Goal: Transaction & Acquisition: Purchase product/service

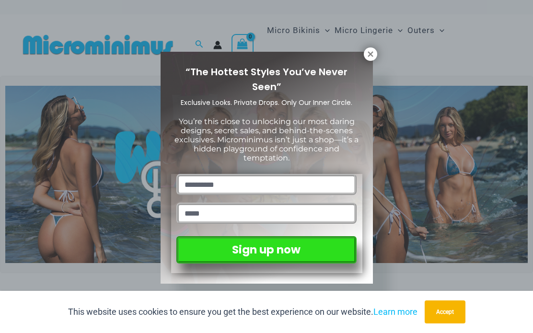
click at [371, 58] on icon at bounding box center [370, 54] width 9 height 9
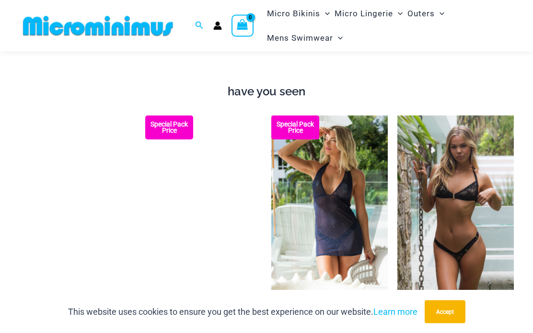
scroll to position [806, 0]
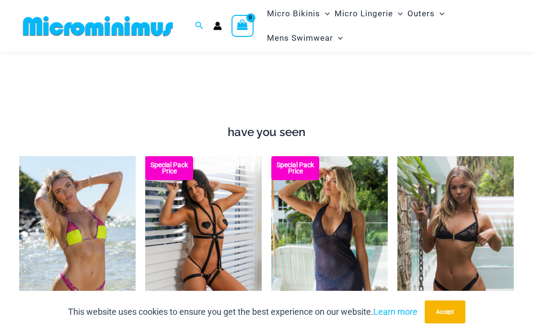
click at [271, 156] on img at bounding box center [271, 156] width 0 height 0
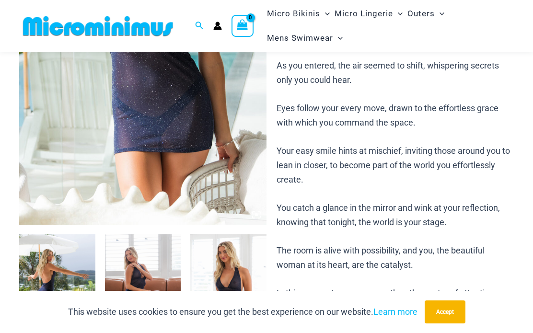
scroll to position [225, 0]
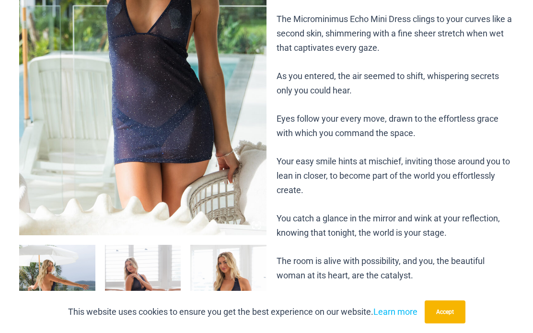
scroll to position [0, 0]
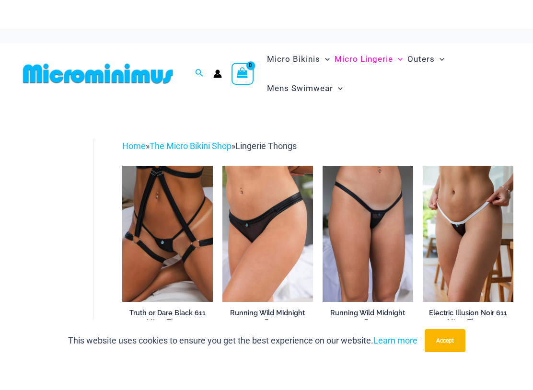
scroll to position [8, 0]
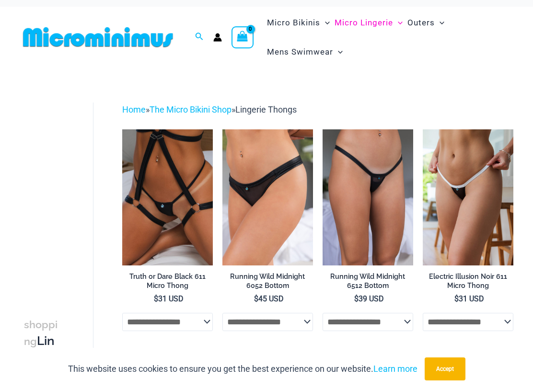
click at [423, 129] on img at bounding box center [423, 129] width 0 height 0
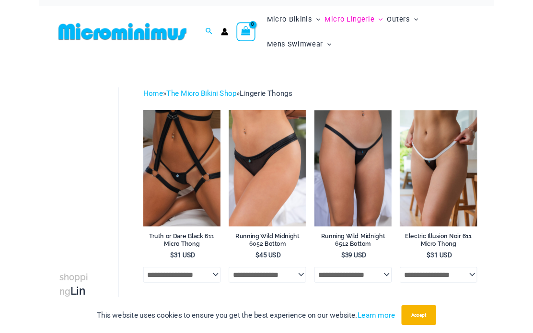
scroll to position [65, 0]
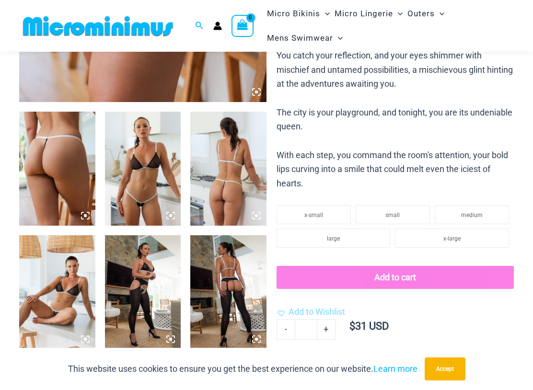
scroll to position [358, 0]
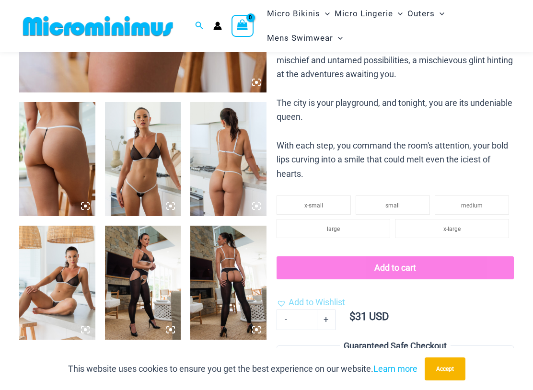
click at [58, 166] on img at bounding box center [57, 159] width 76 height 114
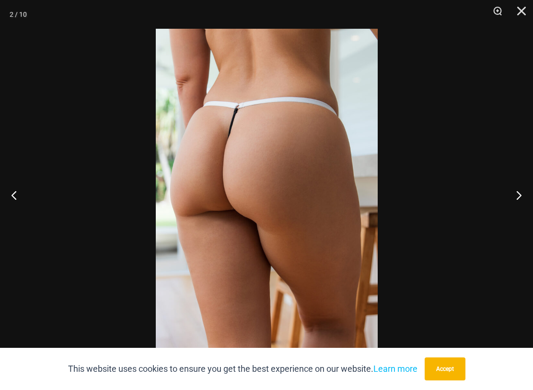
click at [517, 199] on button "Next" at bounding box center [515, 195] width 36 height 48
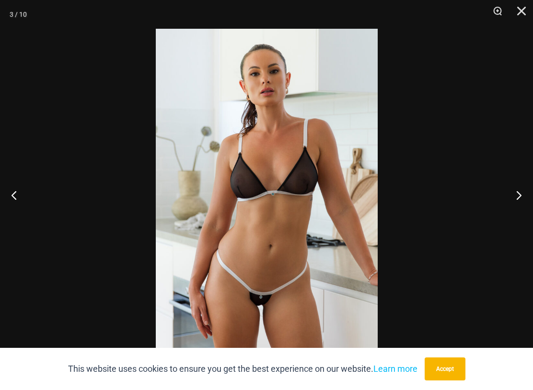
click at [517, 197] on button "Next" at bounding box center [515, 195] width 36 height 48
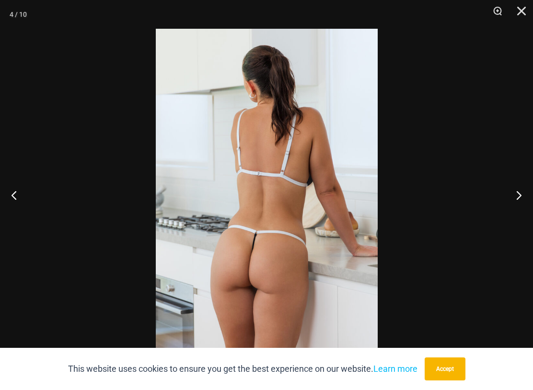
click at [519, 197] on button "Next" at bounding box center [515, 195] width 36 height 48
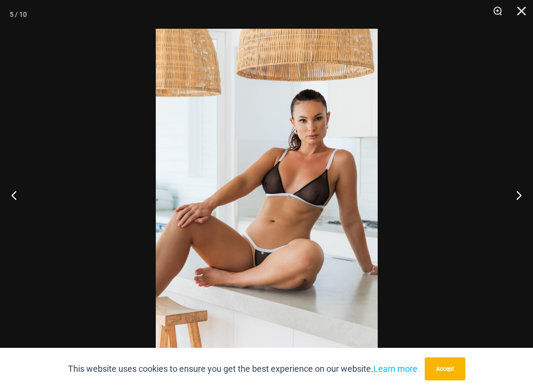
click at [517, 197] on button "Next" at bounding box center [515, 195] width 36 height 48
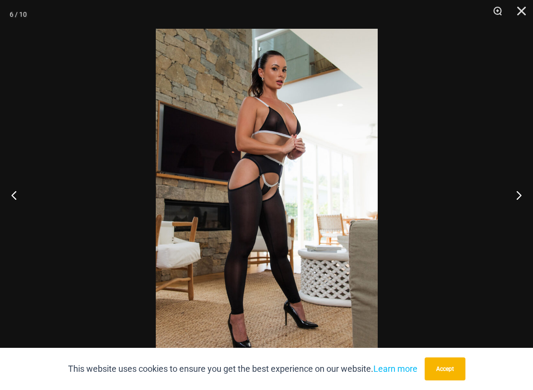
click at [516, 198] on button "Next" at bounding box center [515, 195] width 36 height 48
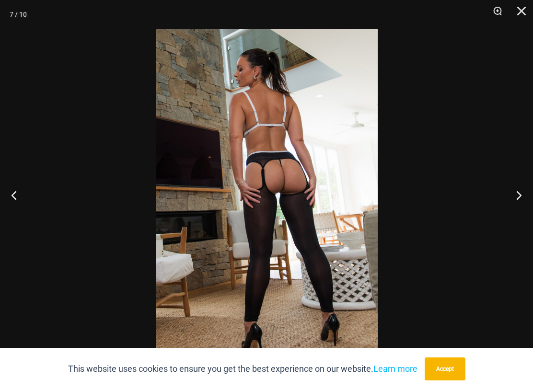
click at [518, 197] on button "Next" at bounding box center [515, 195] width 36 height 48
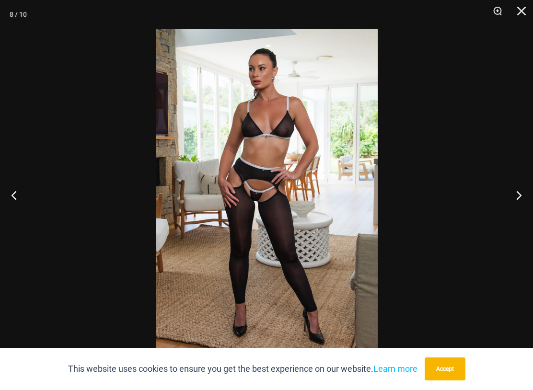
click at [516, 197] on button "Next" at bounding box center [515, 195] width 36 height 48
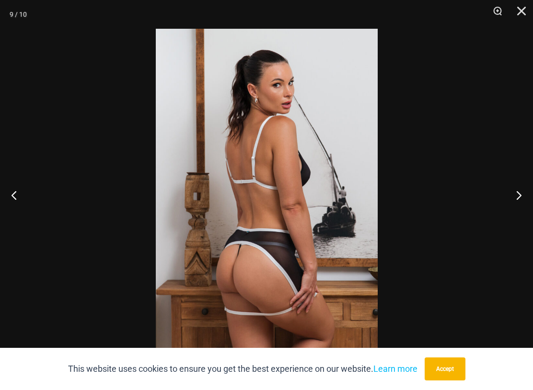
click at [516, 196] on button "Next" at bounding box center [515, 195] width 36 height 48
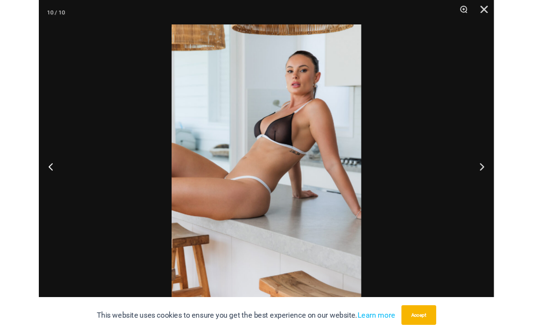
scroll to position [415, 0]
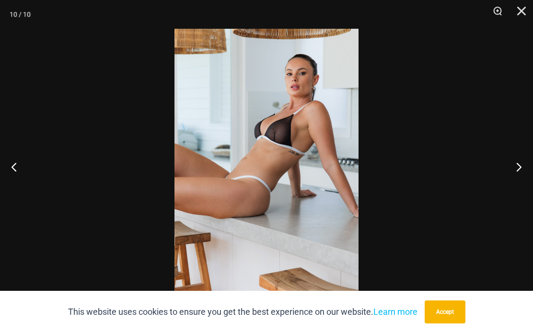
click at [522, 16] on button "Close" at bounding box center [518, 14] width 24 height 29
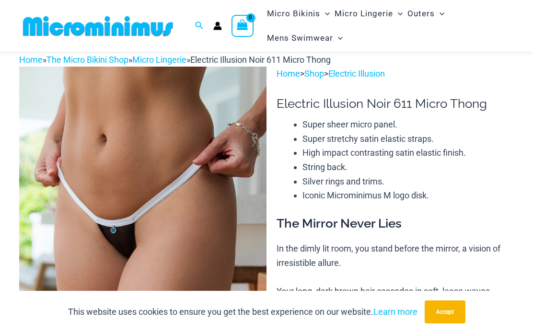
scroll to position [0, 0]
